Goal: Check status

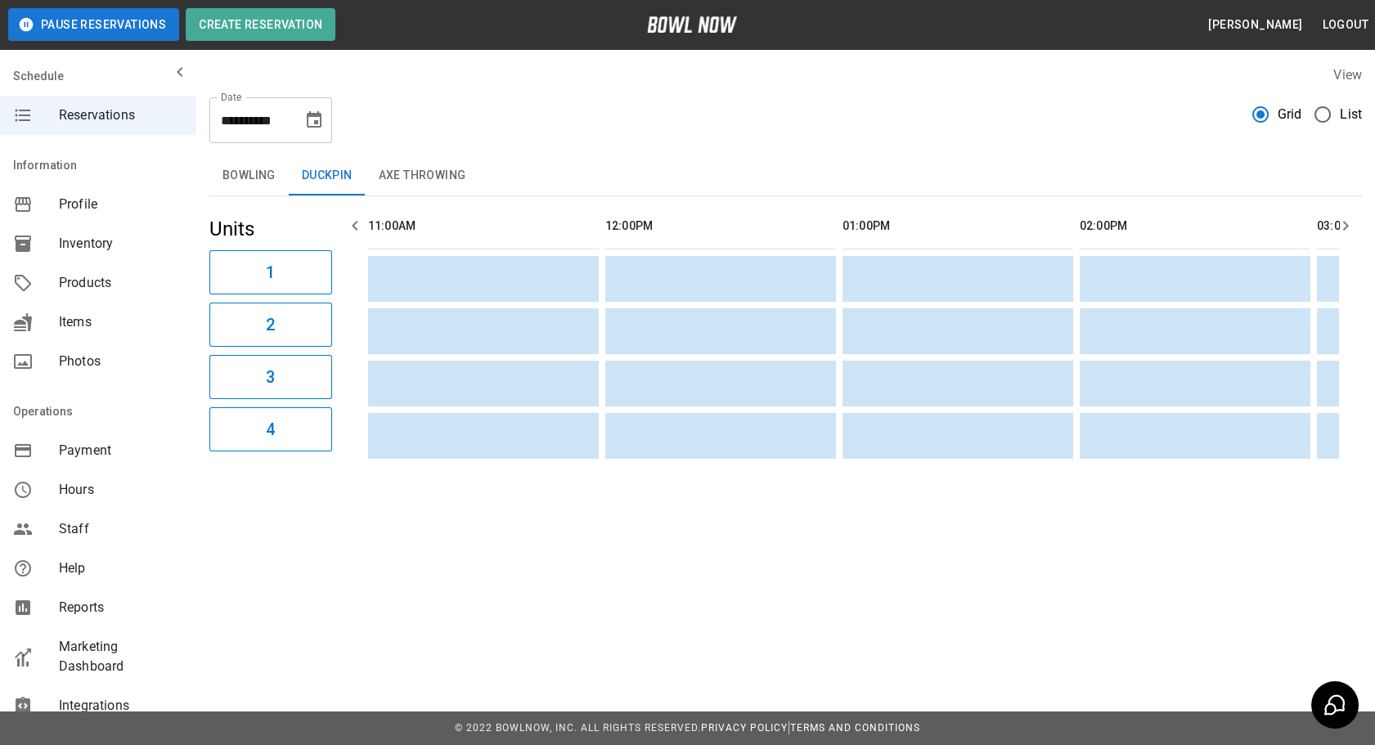
scroll to position [0, 2102]
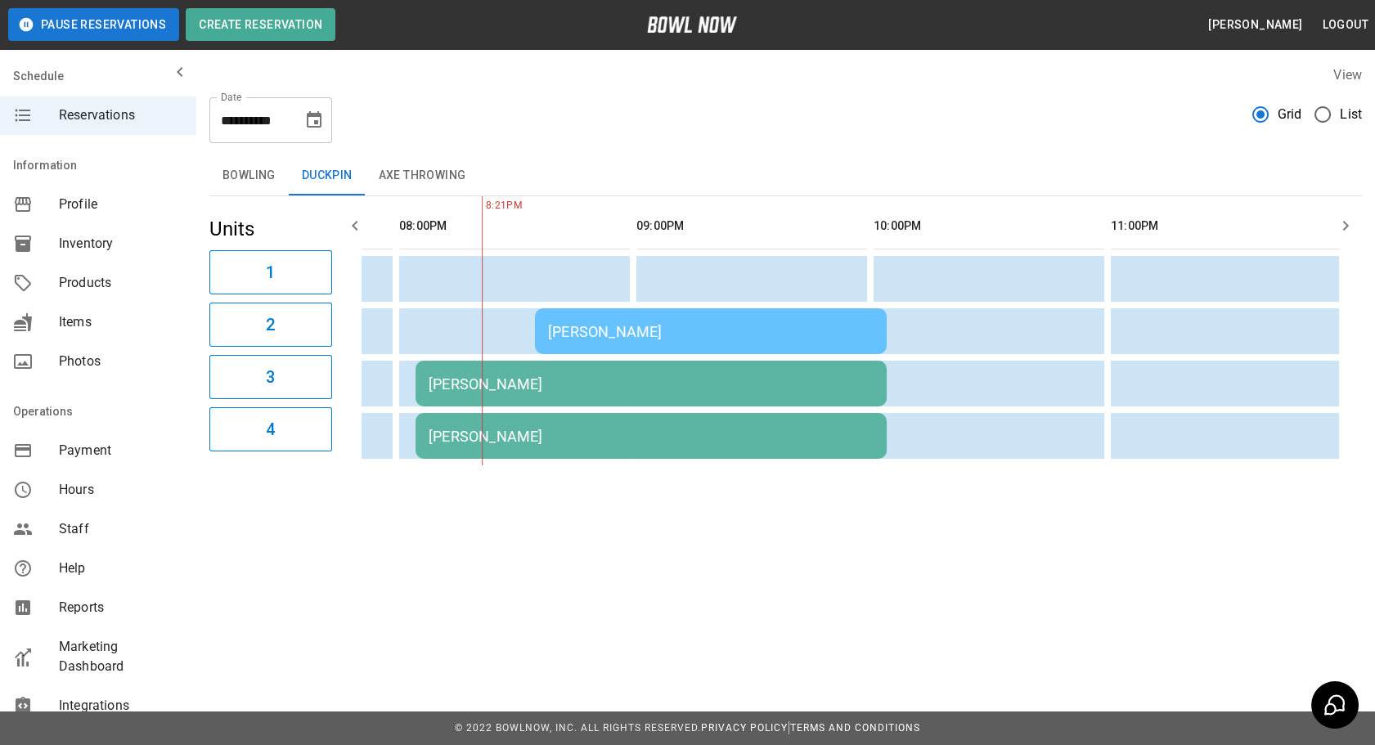
click at [687, 338] on td "[PERSON_NAME]" at bounding box center [711, 331] width 352 height 46
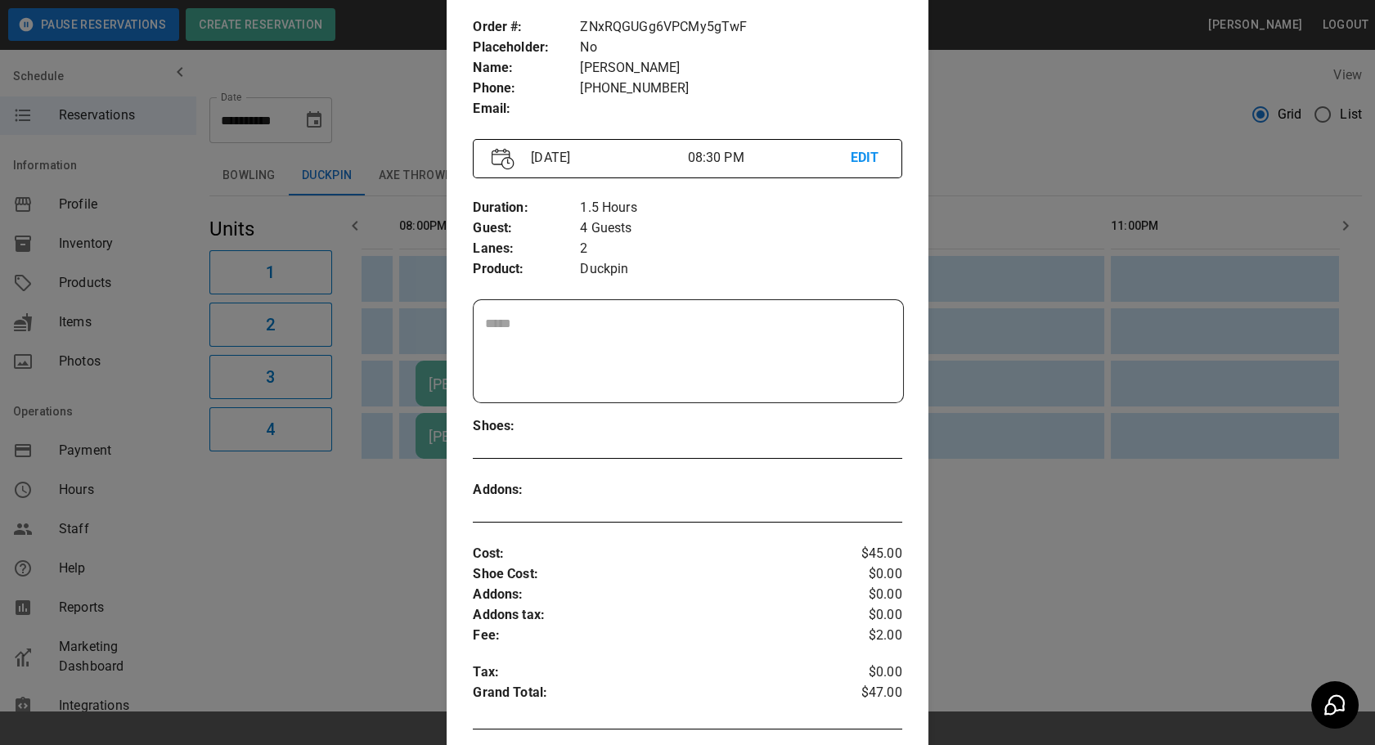
scroll to position [87, 0]
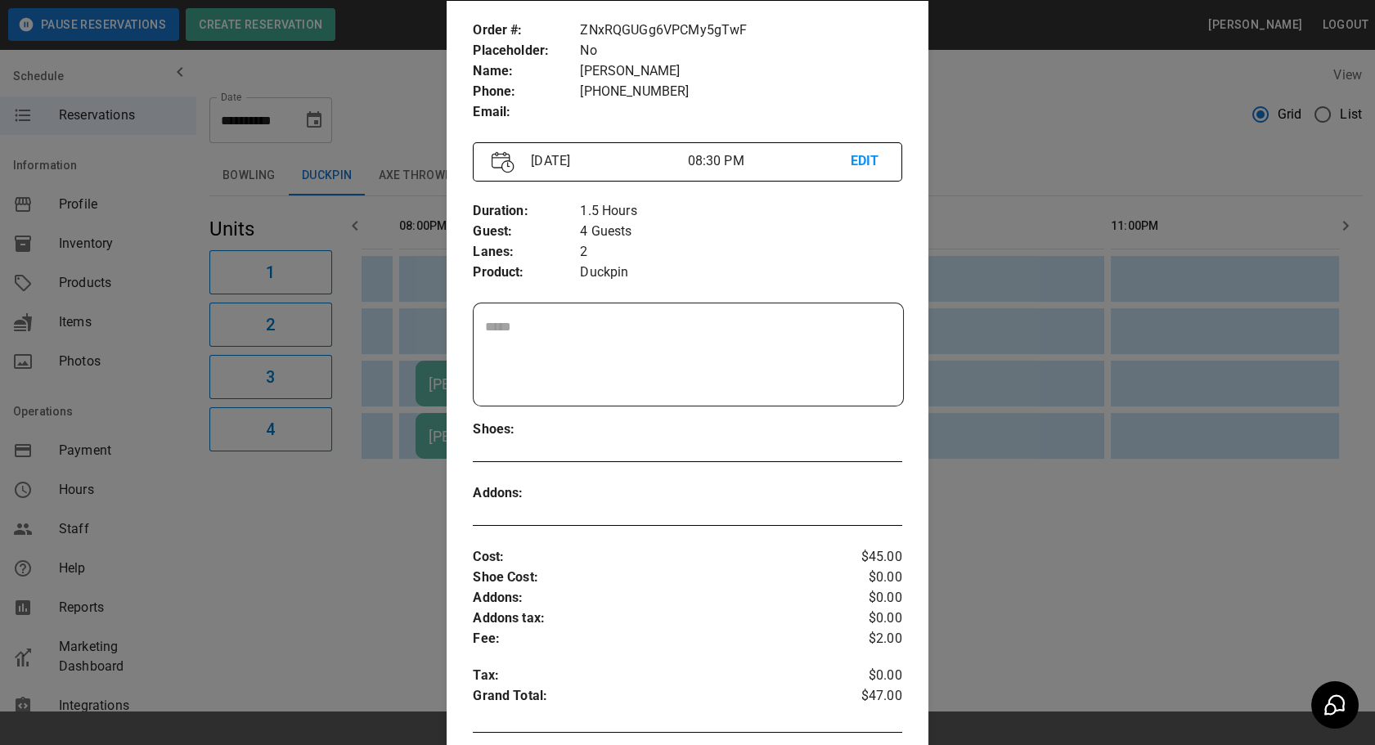
click at [1070, 391] on div at bounding box center [687, 372] width 1375 height 745
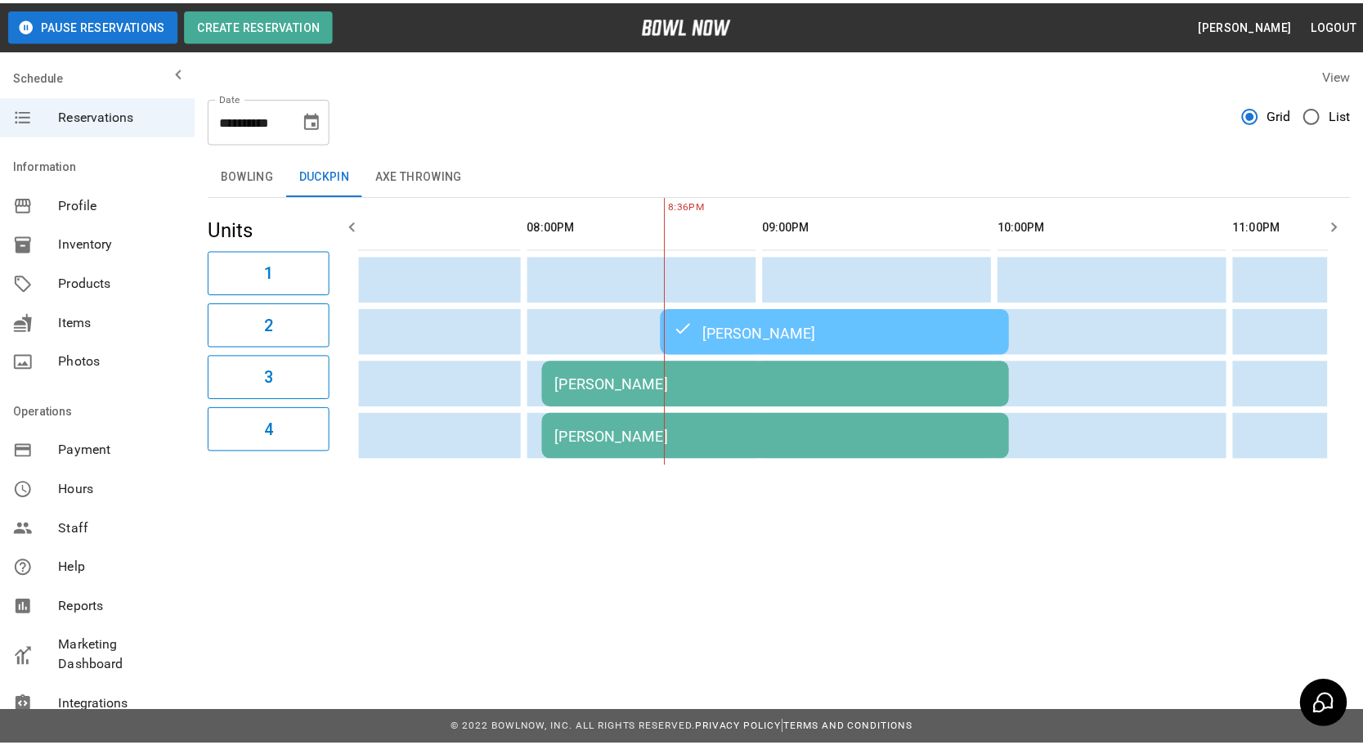
scroll to position [0, 1971]
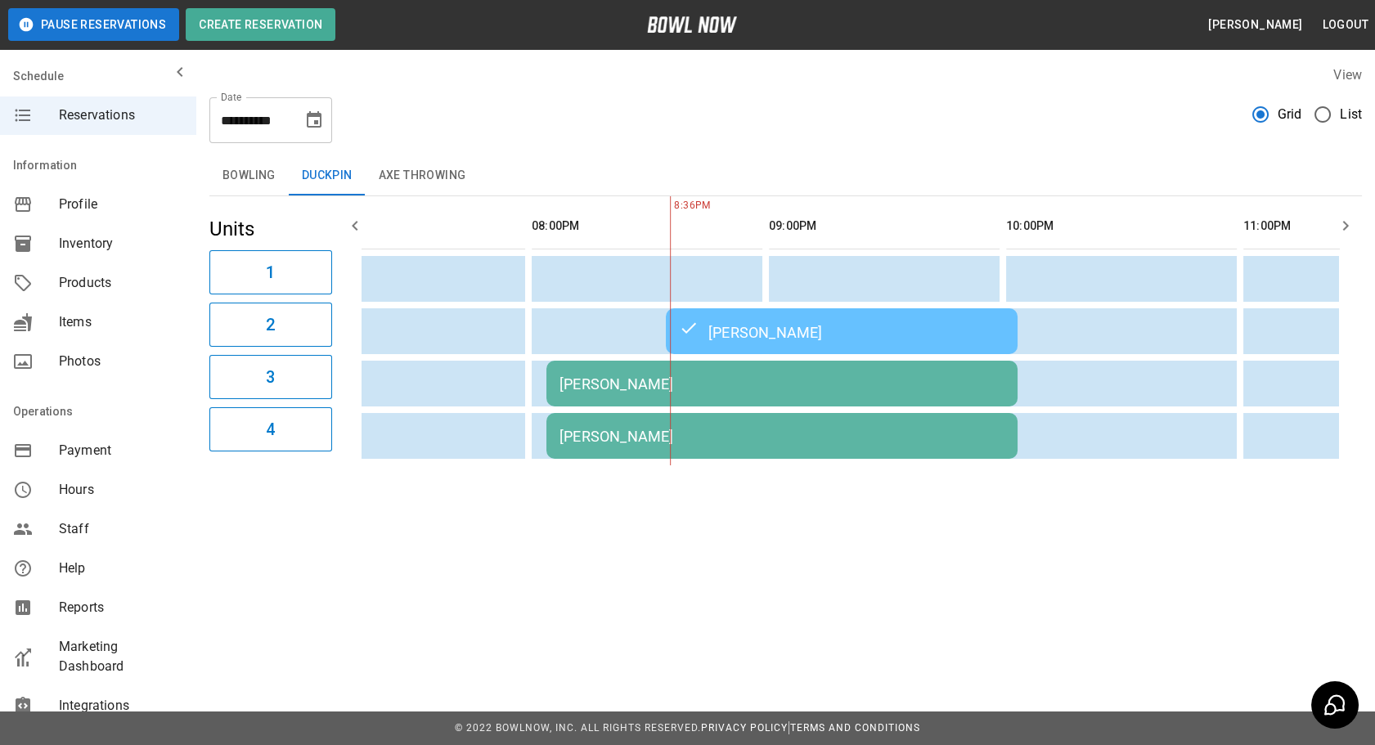
click at [236, 181] on button "Bowling" at bounding box center [248, 175] width 79 height 39
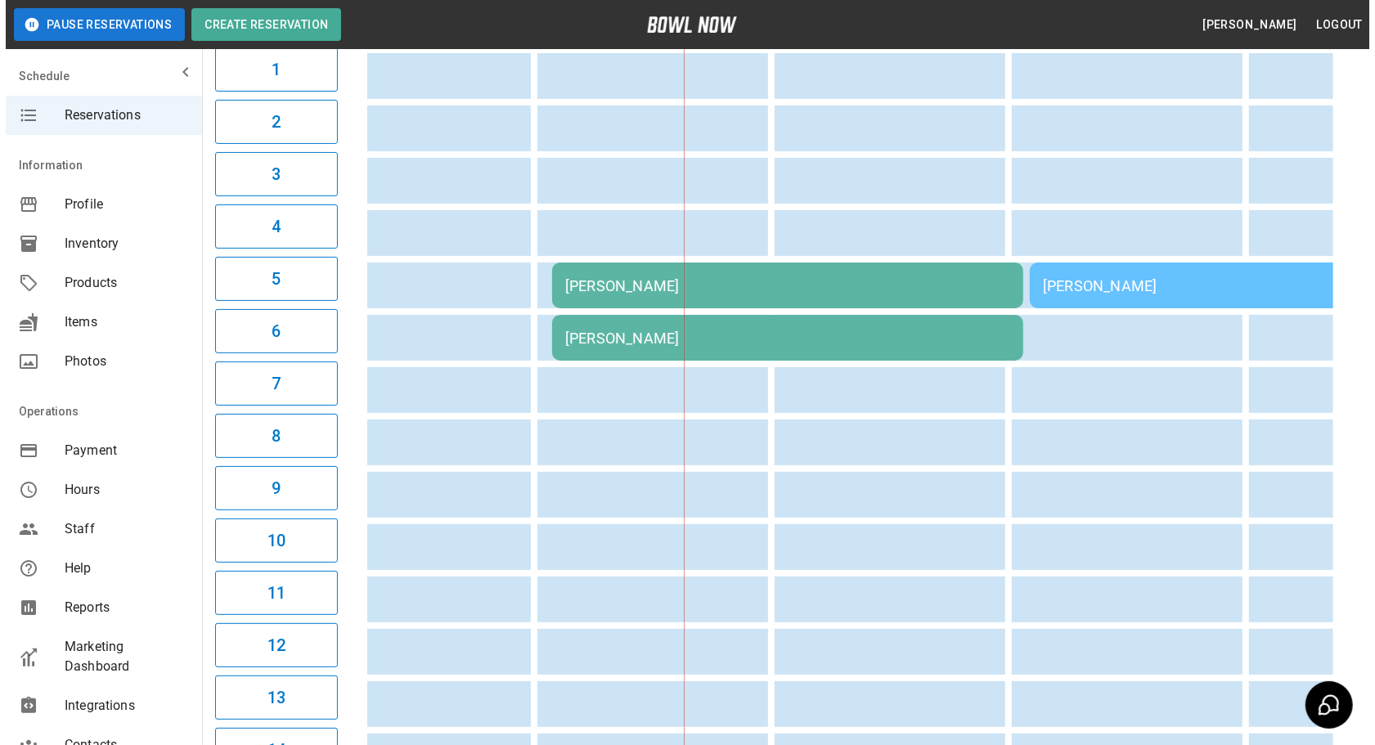
scroll to position [204, 0]
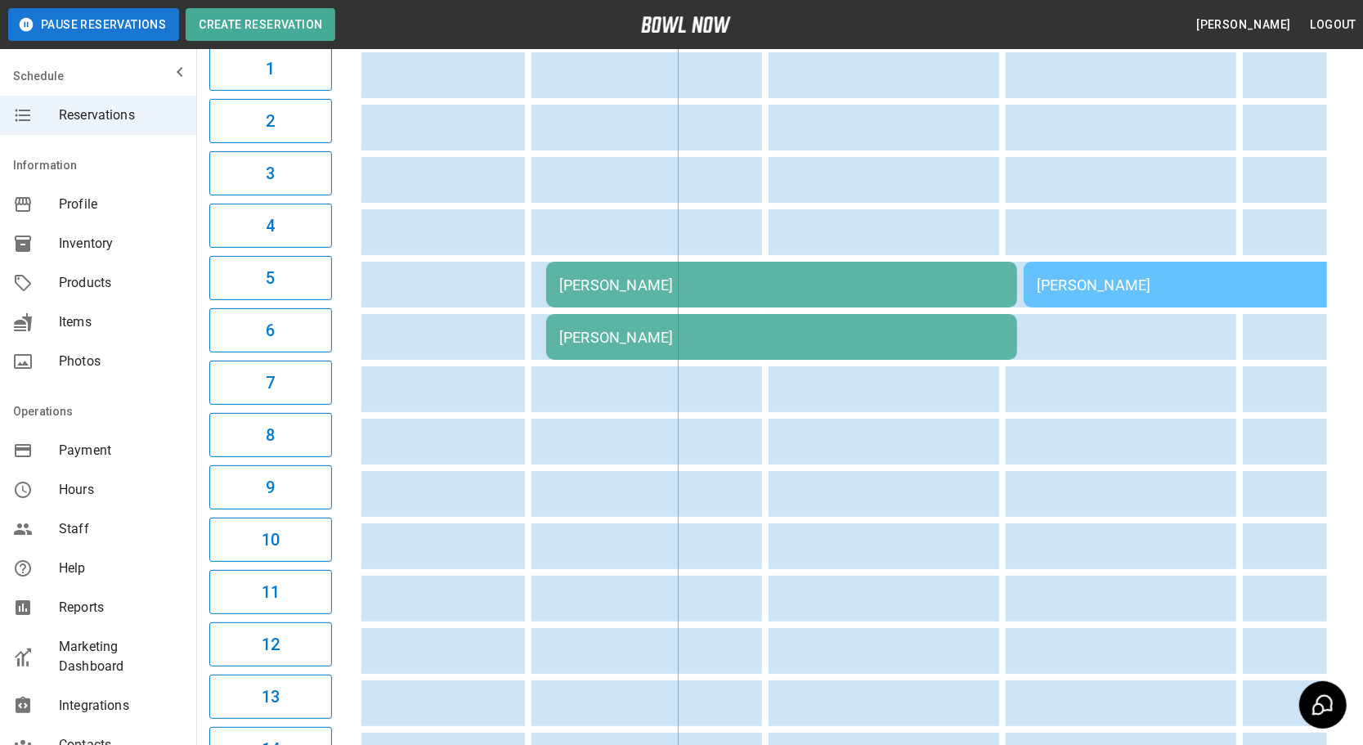
click at [604, 287] on div "[PERSON_NAME]" at bounding box center [781, 284] width 445 height 17
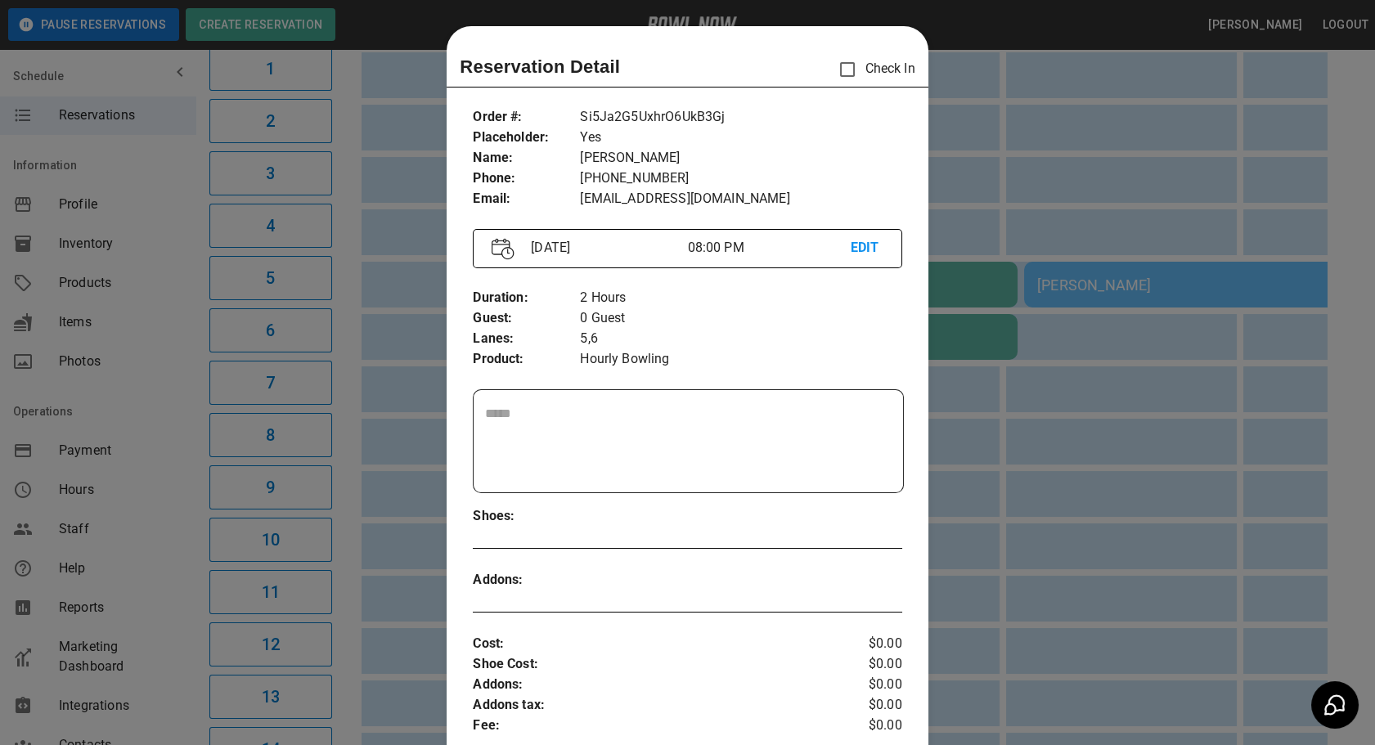
scroll to position [25, 0]
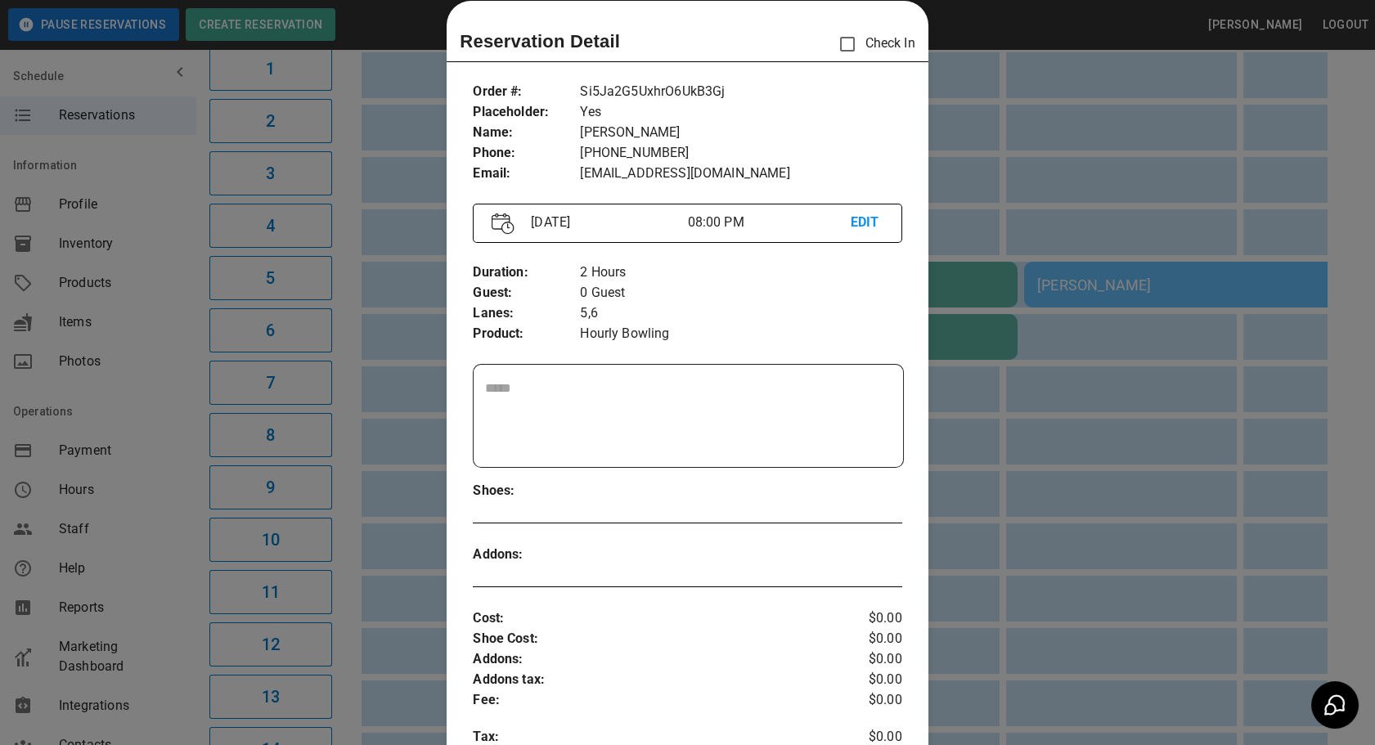
click at [868, 49] on p "Check In" at bounding box center [872, 44] width 84 height 34
click at [973, 148] on div at bounding box center [687, 372] width 1375 height 745
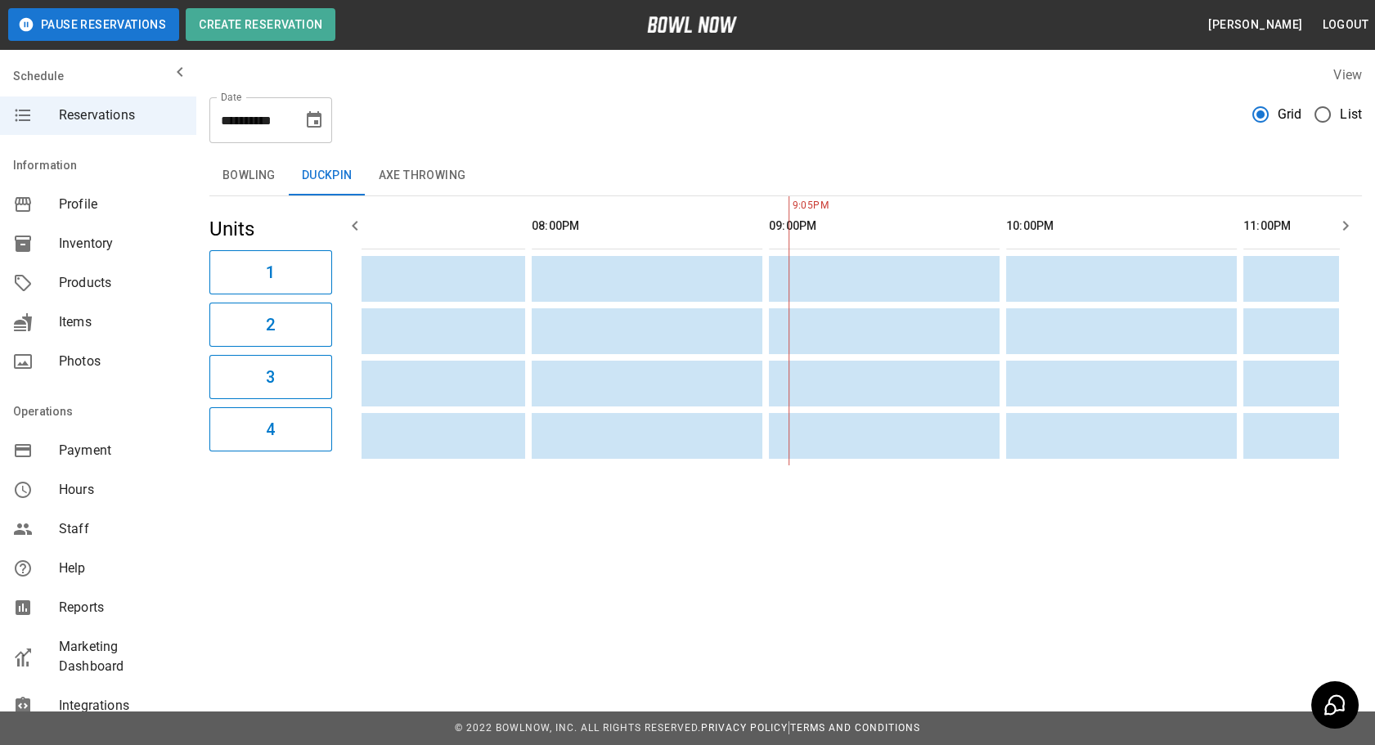
scroll to position [0, 2059]
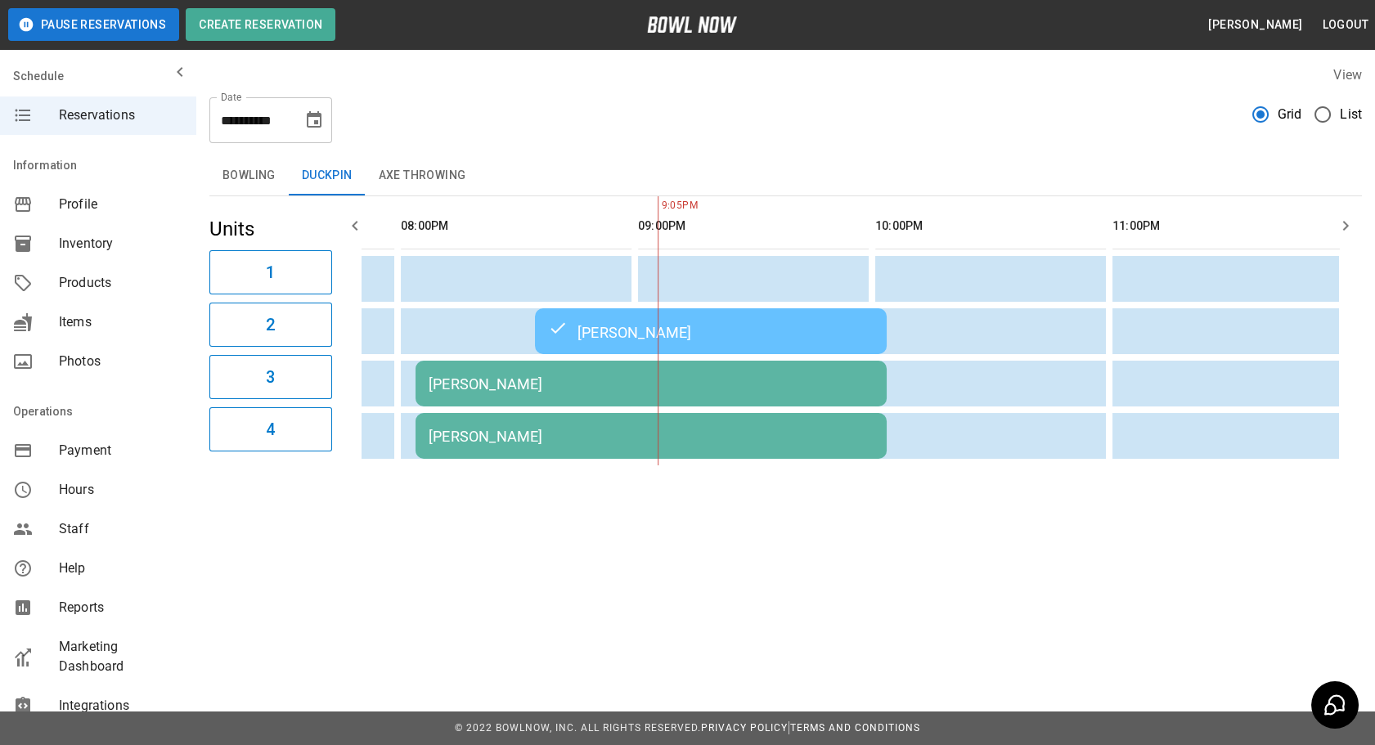
click at [597, 376] on div "[PERSON_NAME]" at bounding box center [651, 383] width 445 height 17
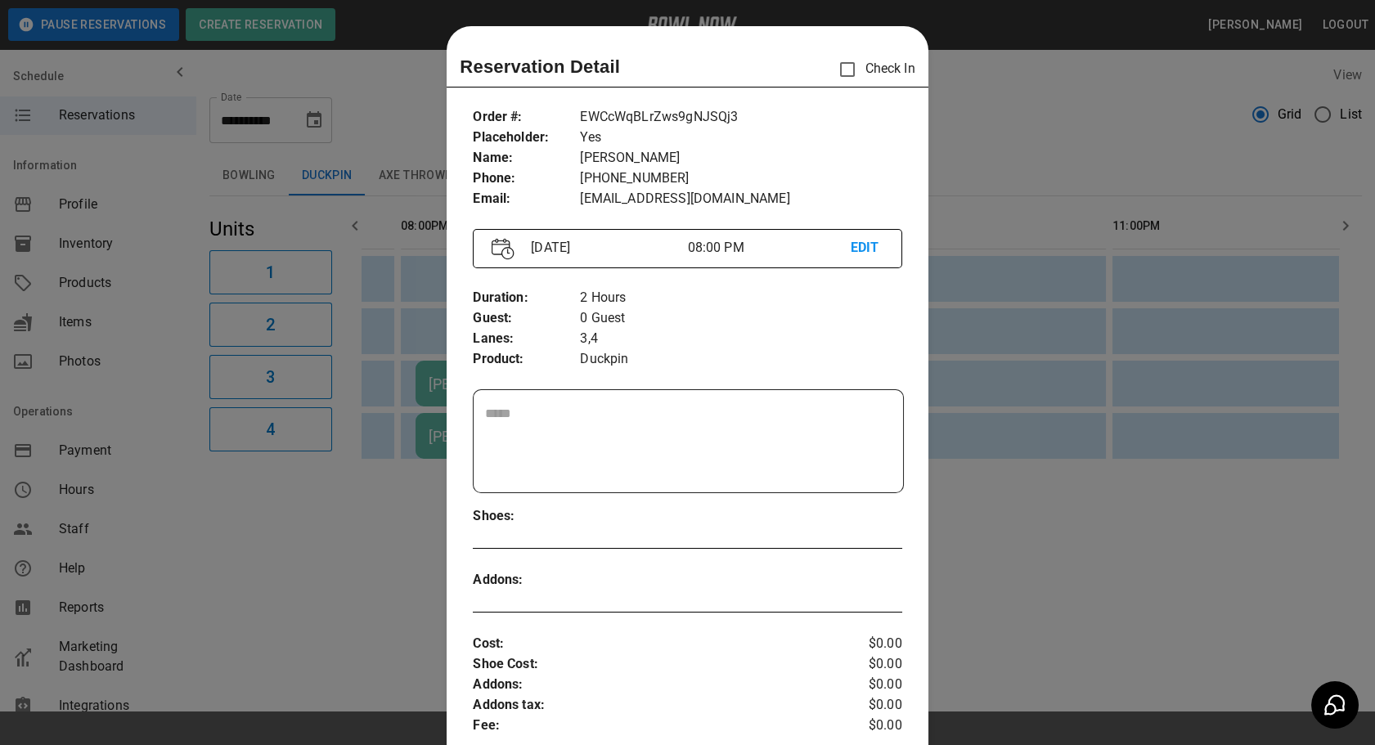
scroll to position [25, 0]
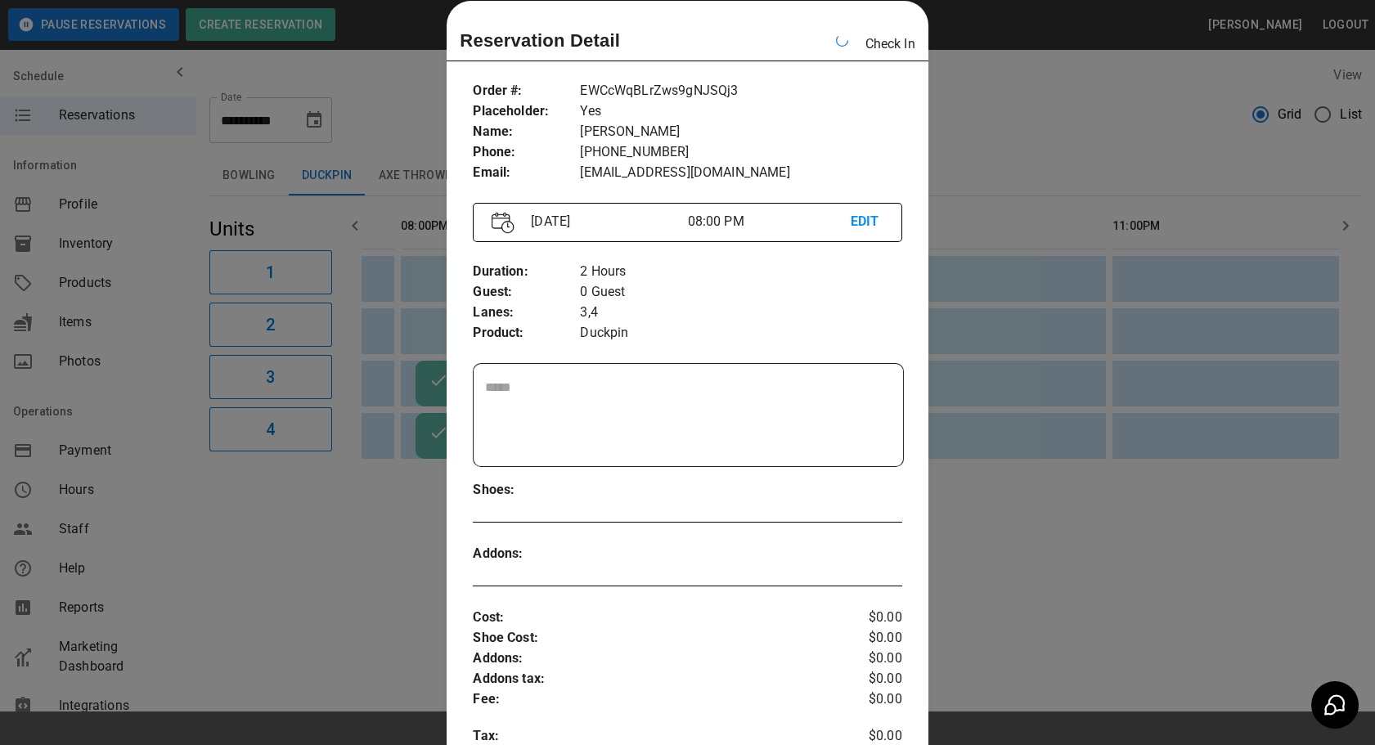
click at [993, 515] on div at bounding box center [687, 372] width 1375 height 745
